Goal: Find specific fact: Find specific fact

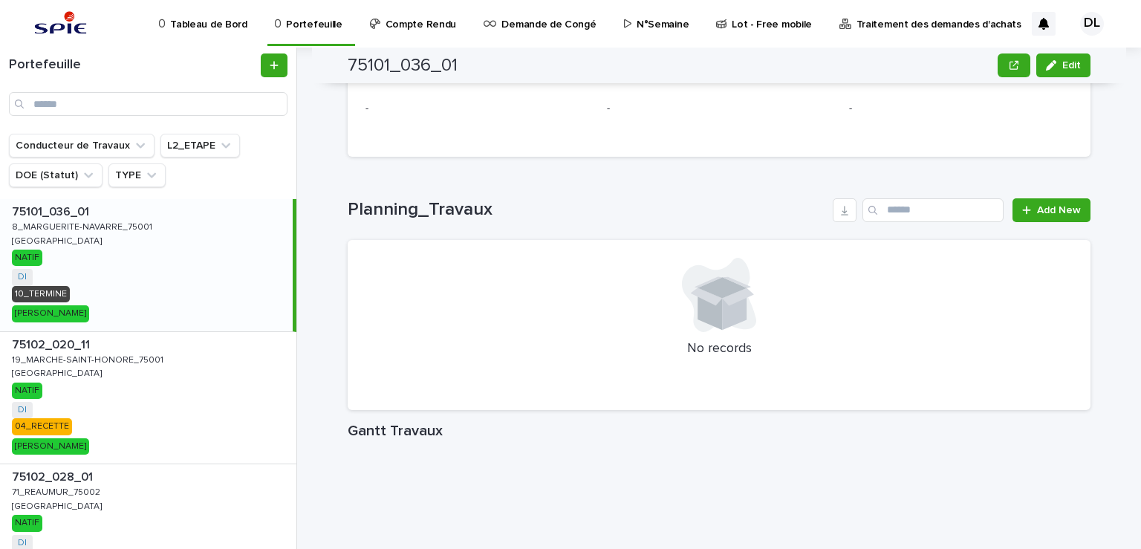
scroll to position [1402, 0]
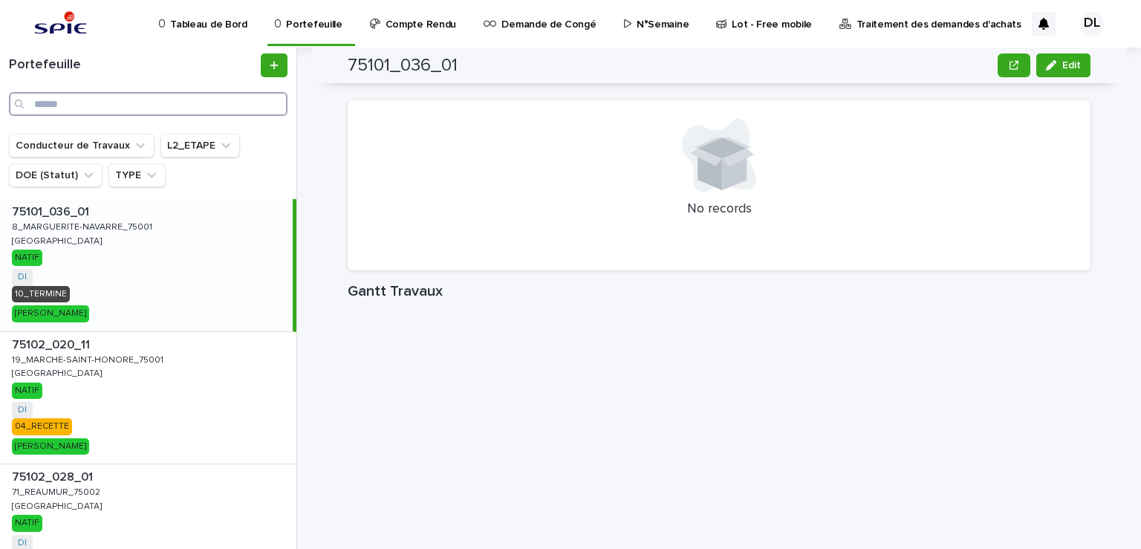
click at [206, 97] on input "Search" at bounding box center [148, 104] width 278 height 24
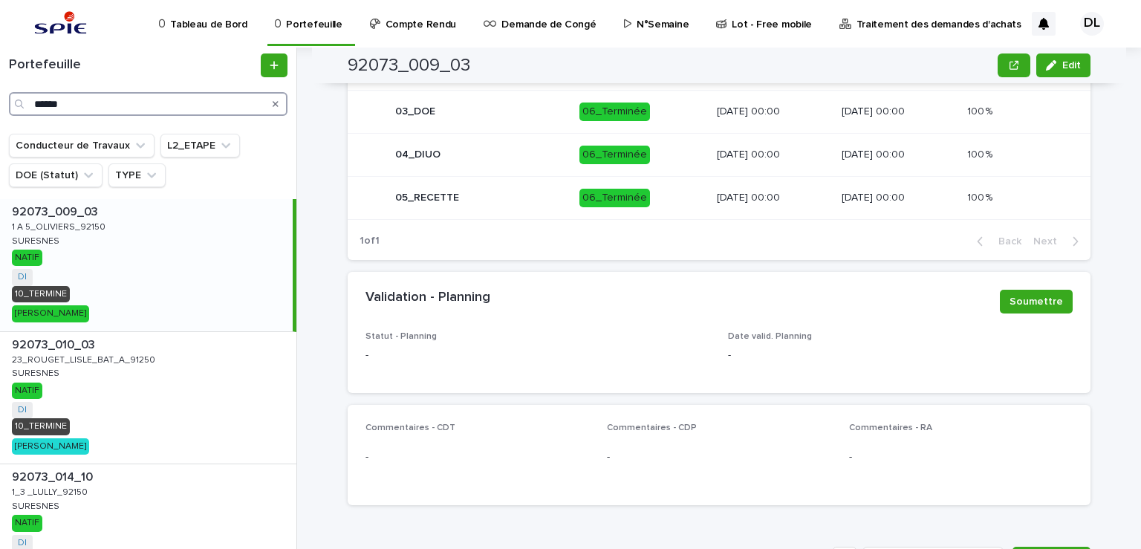
scroll to position [1402, 0]
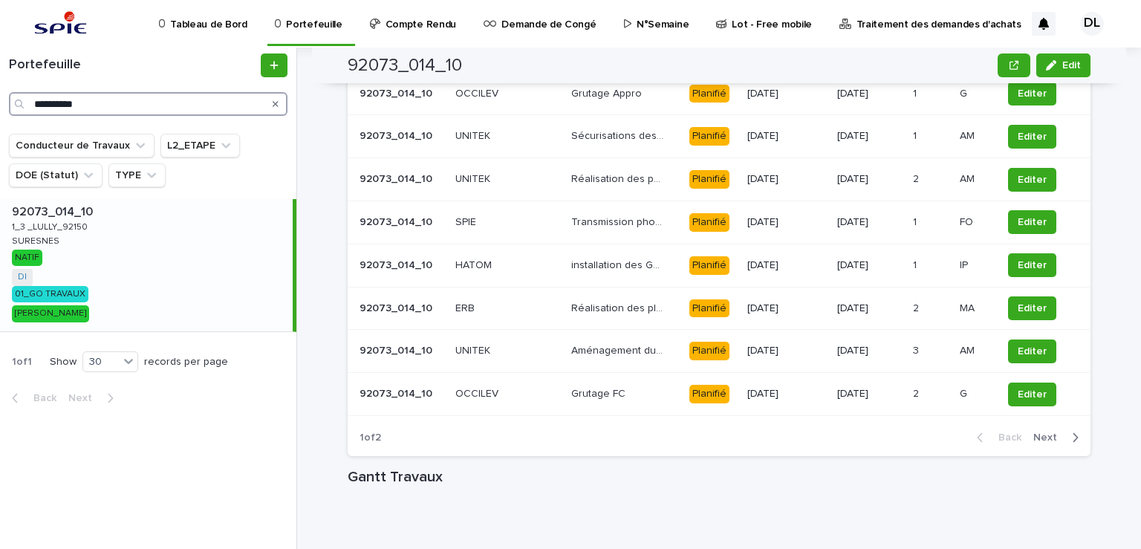
scroll to position [1402, 0]
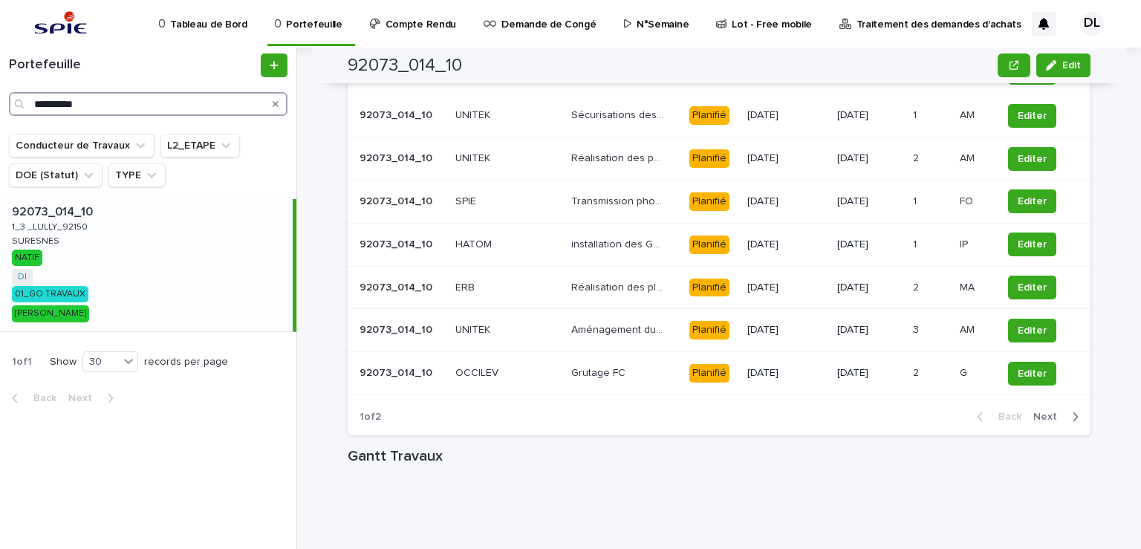
type input "**********"
click at [157, 235] on div "92073_014_10 92073_014_10 1_3 _LULLY_92150 1_3 _LULLY_92150 SURESNES SURESNES N…" at bounding box center [146, 265] width 293 height 132
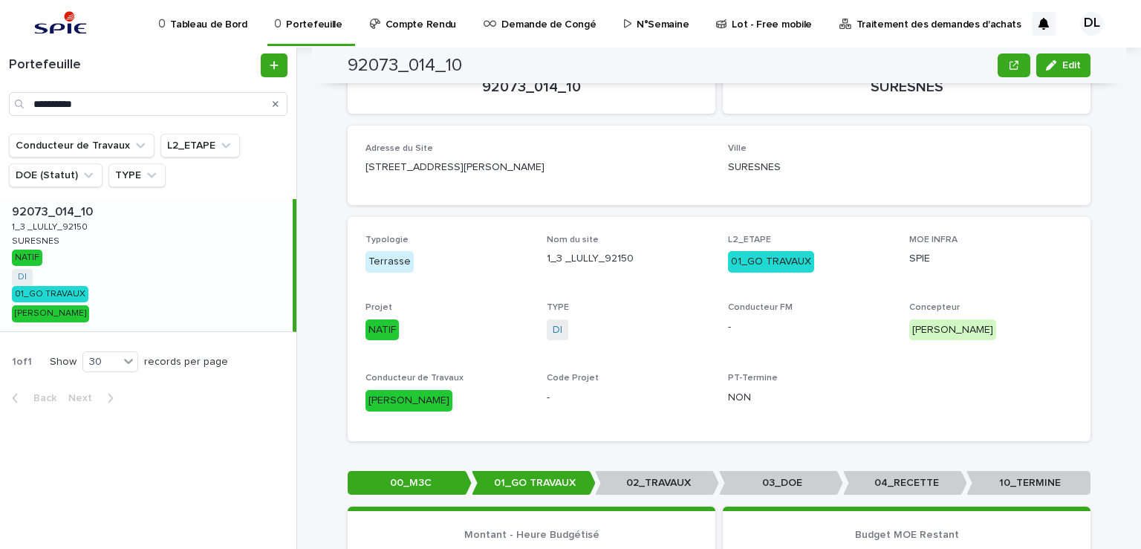
scroll to position [74, 0]
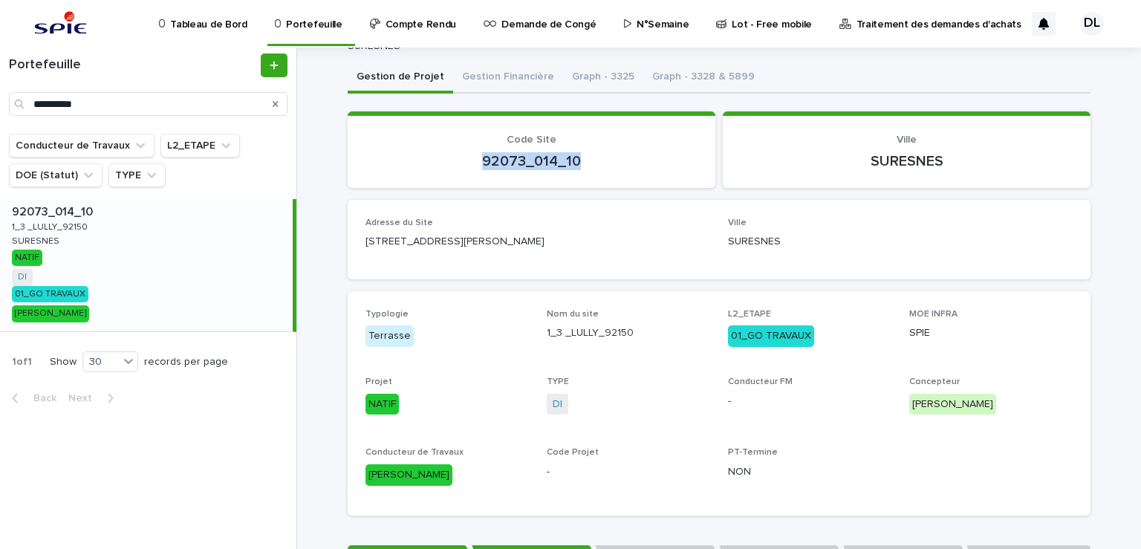
drag, startPoint x: 578, startPoint y: 157, endPoint x: 475, endPoint y: 164, distance: 102.8
click at [475, 164] on p "92073_014_10" at bounding box center [531, 161] width 332 height 18
copy p "92073_014_10"
click at [664, 134] on p "Code Site" at bounding box center [531, 140] width 332 height 13
